Goal: Entertainment & Leisure: Browse casually

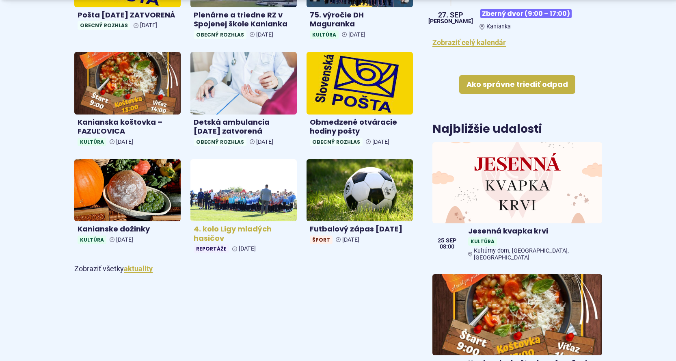
scroll to position [406, 0]
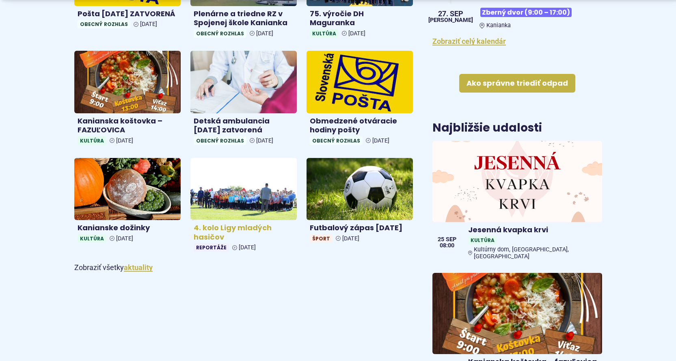
click at [241, 199] on img at bounding box center [243, 189] width 123 height 72
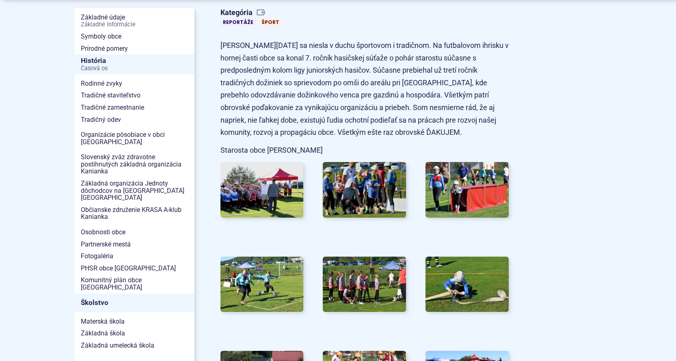
scroll to position [216, 0]
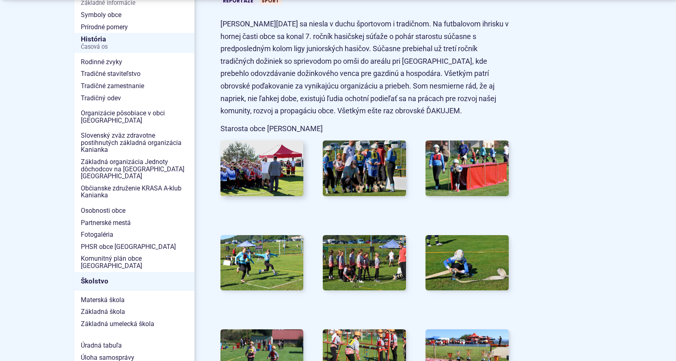
click at [244, 177] on img at bounding box center [261, 168] width 91 height 61
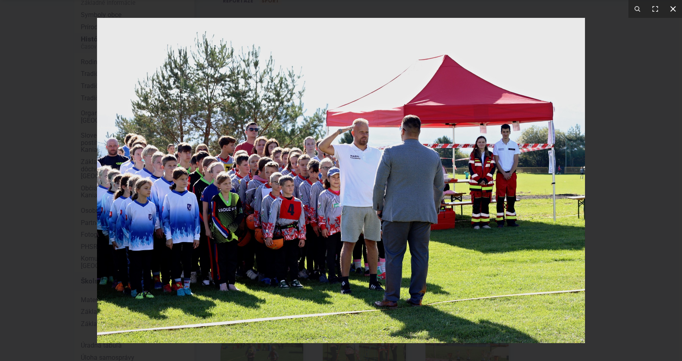
click at [675, 10] on icon at bounding box center [673, 9] width 10 height 10
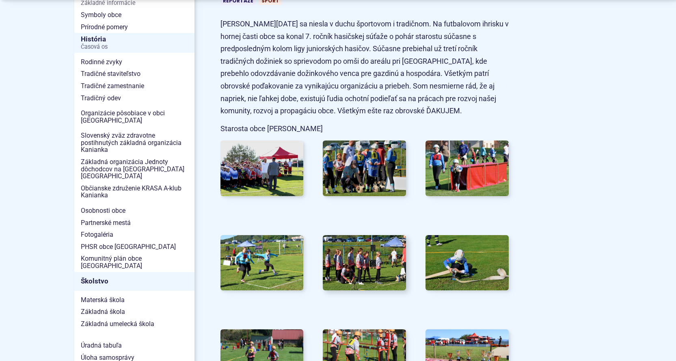
click at [374, 267] on img at bounding box center [364, 262] width 91 height 61
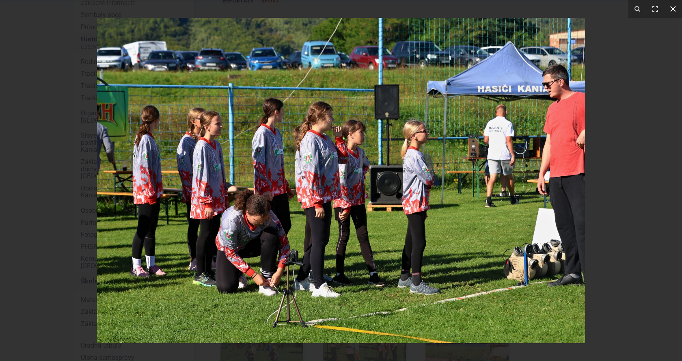
click at [672, 9] on icon at bounding box center [673, 9] width 10 height 10
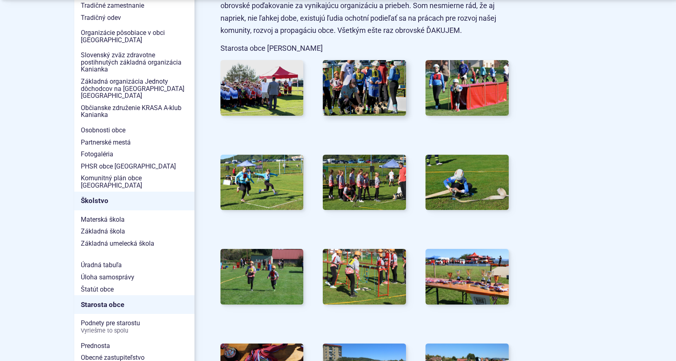
scroll to position [297, 0]
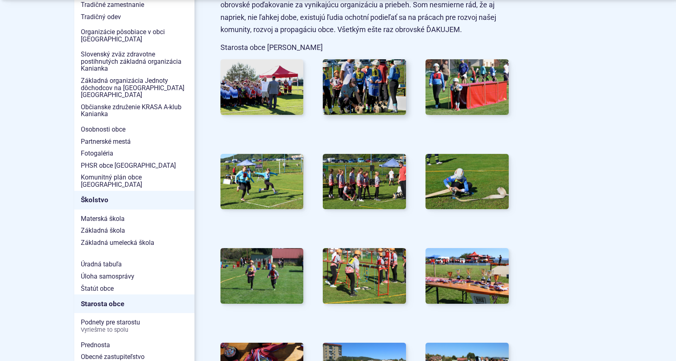
click at [362, 90] on img at bounding box center [364, 87] width 91 height 61
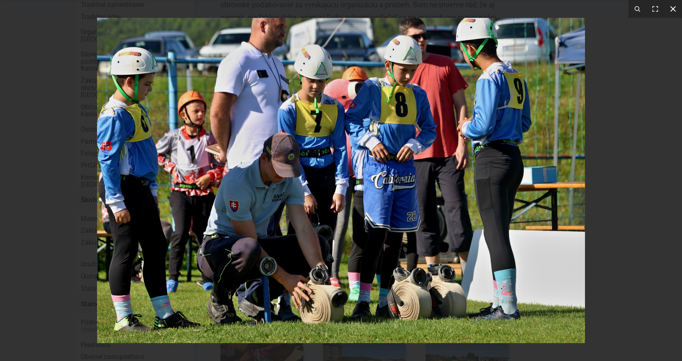
click at [672, 6] on icon at bounding box center [673, 9] width 10 height 10
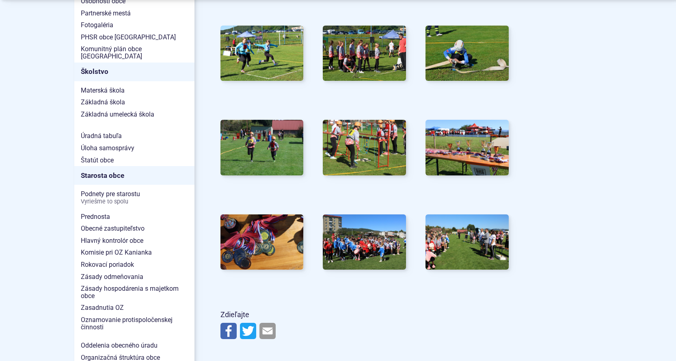
scroll to position [433, 0]
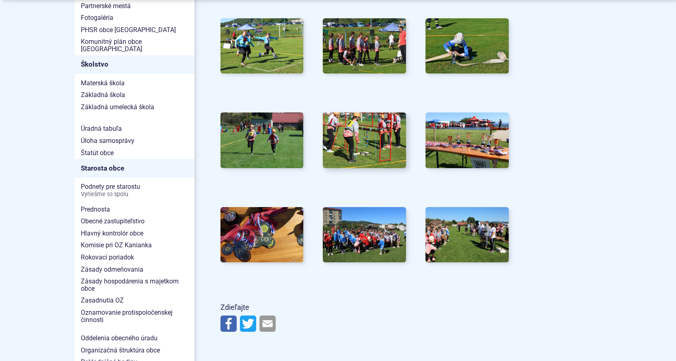
click at [353, 140] on img at bounding box center [364, 140] width 91 height 61
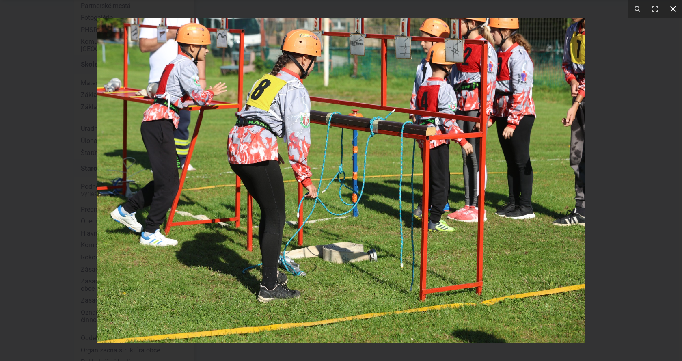
click at [674, 8] on icon at bounding box center [673, 9] width 6 height 6
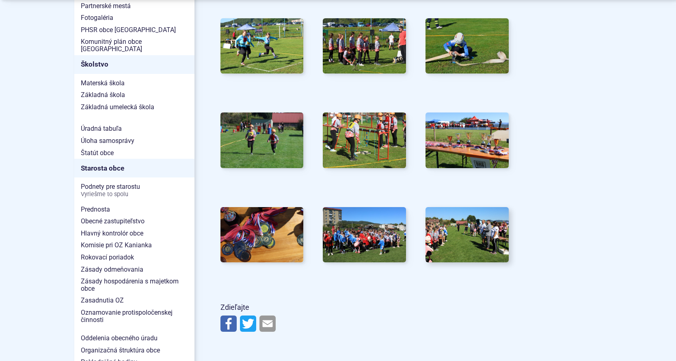
click at [462, 239] on img at bounding box center [466, 234] width 91 height 61
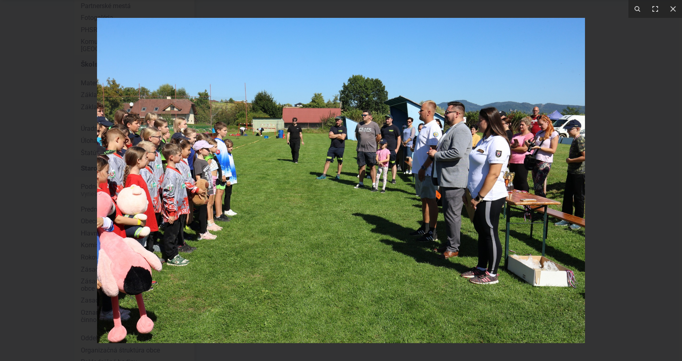
click at [372, 143] on img at bounding box center [341, 180] width 488 height 325
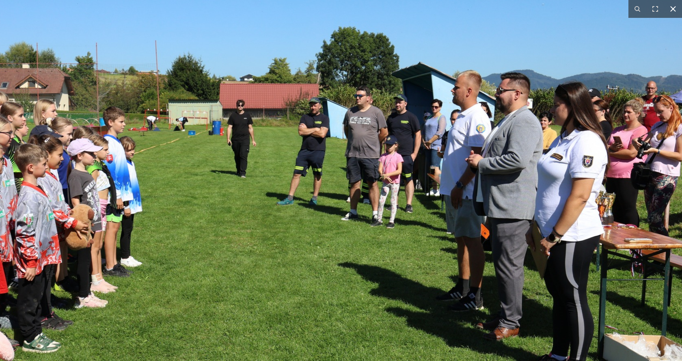
click at [675, 8] on icon at bounding box center [673, 9] width 10 height 10
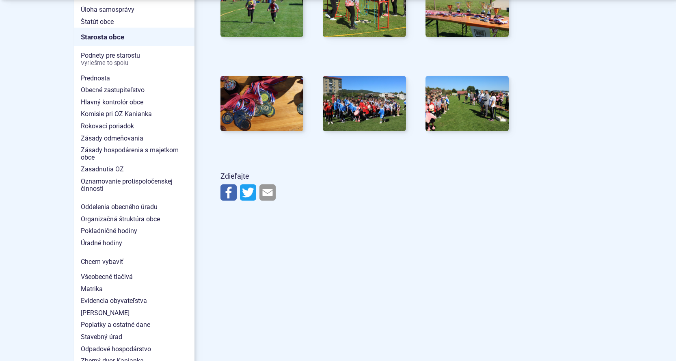
scroll to position [568, 0]
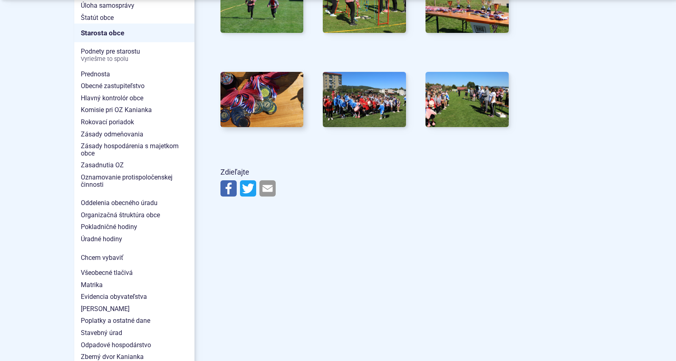
click at [272, 97] on img at bounding box center [261, 99] width 91 height 61
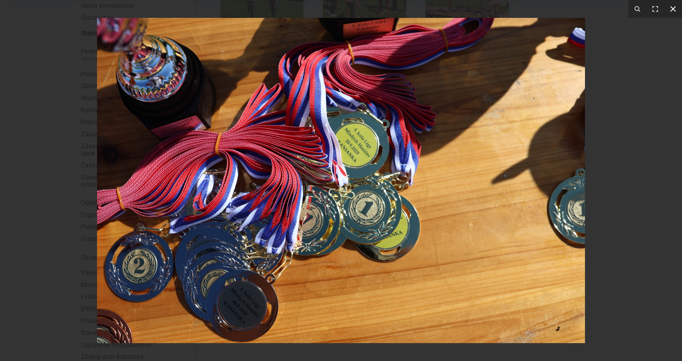
click at [673, 8] on icon at bounding box center [673, 9] width 6 height 6
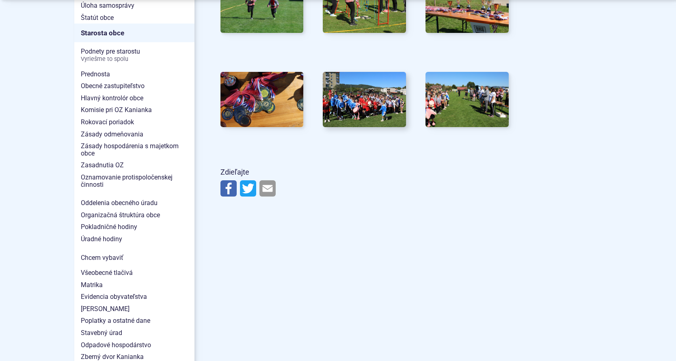
click at [377, 106] on img at bounding box center [364, 99] width 91 height 61
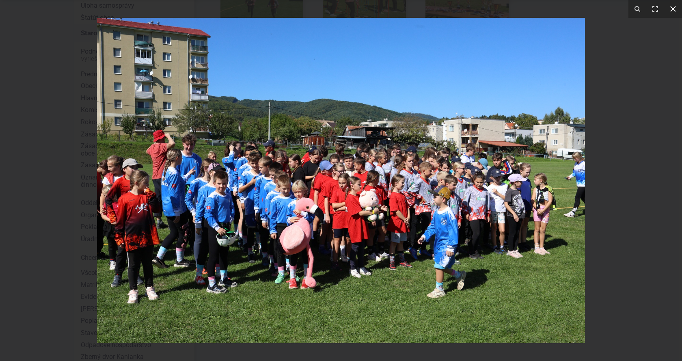
click at [674, 11] on icon at bounding box center [673, 9] width 10 height 10
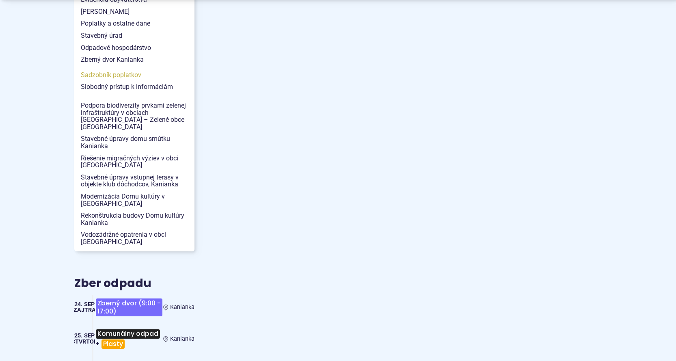
scroll to position [866, 0]
